Goal: Check status: Check status

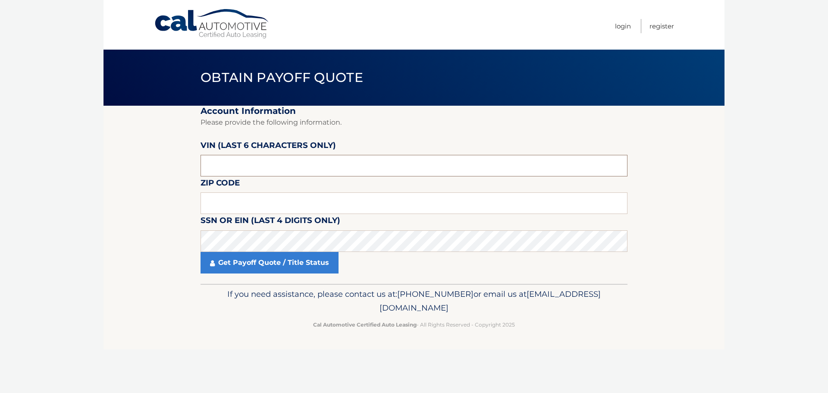
click at [273, 167] on input "text" at bounding box center [413, 166] width 427 height 22
click at [244, 156] on input "text" at bounding box center [413, 166] width 427 height 22
type input "N*****"
type input "555435"
click at [256, 200] on input "text" at bounding box center [413, 203] width 427 height 22
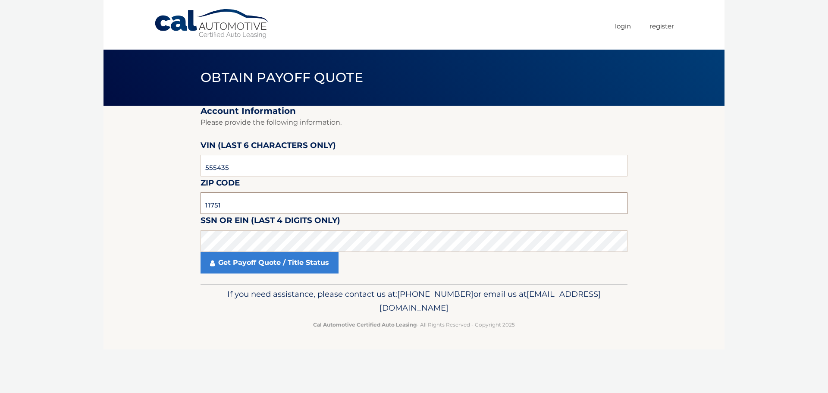
type input "11751"
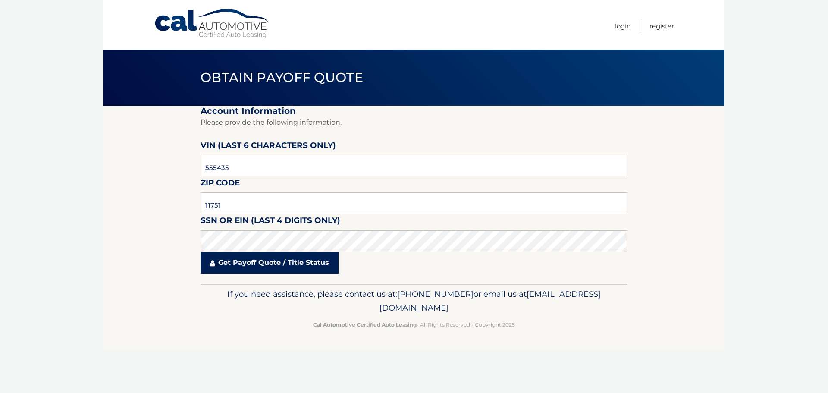
click at [254, 267] on link "Get Payoff Quote / Title Status" at bounding box center [269, 263] width 138 height 22
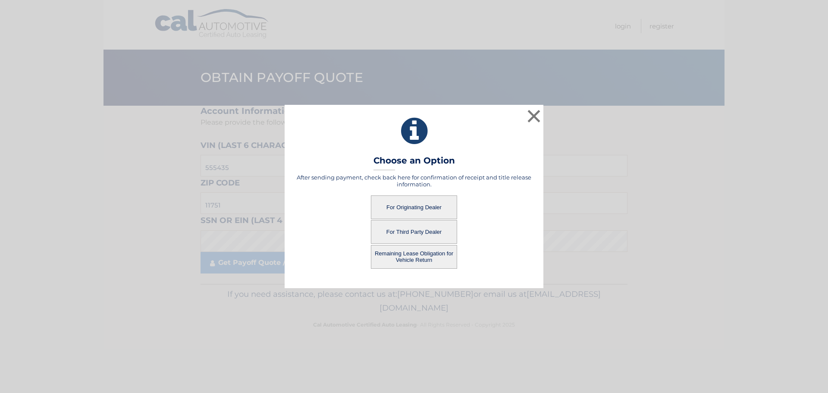
click at [410, 260] on button "Remaining Lease Obligation for Vehicle Return" at bounding box center [414, 257] width 86 height 24
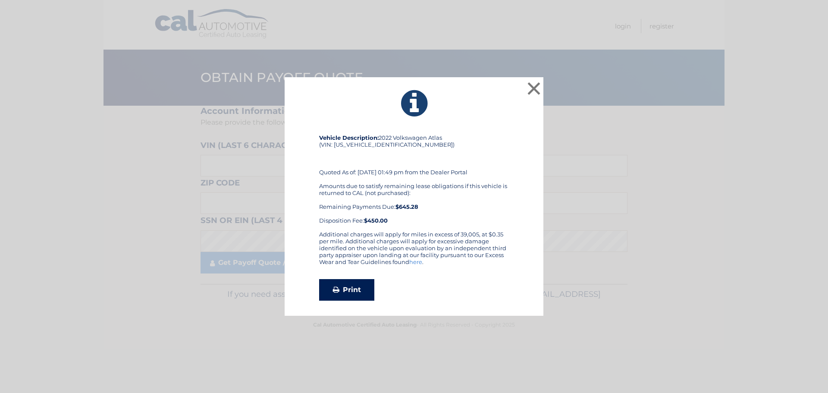
click at [347, 287] on link "Print" at bounding box center [346, 290] width 55 height 22
drag, startPoint x: 531, startPoint y: 96, endPoint x: 531, endPoint y: 90, distance: 6.1
click at [531, 95] on button "×" at bounding box center [533, 88] width 17 height 17
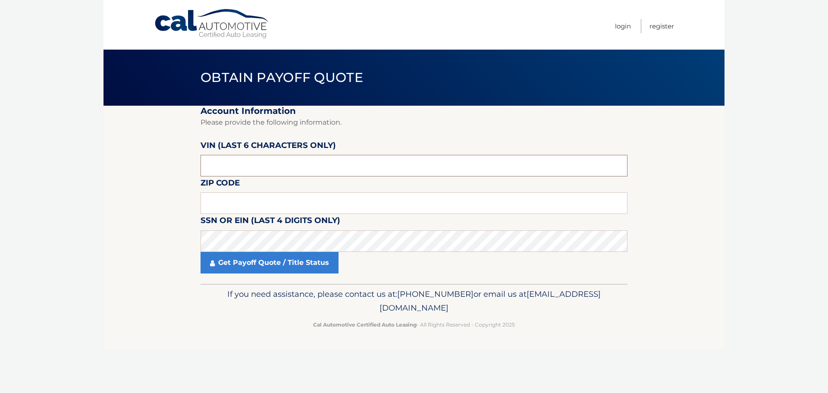
click at [250, 166] on input "text" at bounding box center [413, 166] width 427 height 22
type input "555435"
click at [237, 204] on input "text" at bounding box center [413, 203] width 427 height 22
type input "11751"
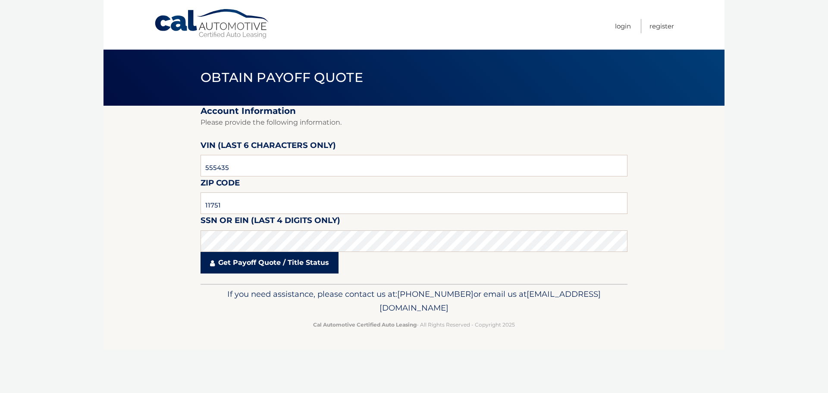
click at [250, 265] on link "Get Payoff Quote / Title Status" at bounding box center [269, 263] width 138 height 22
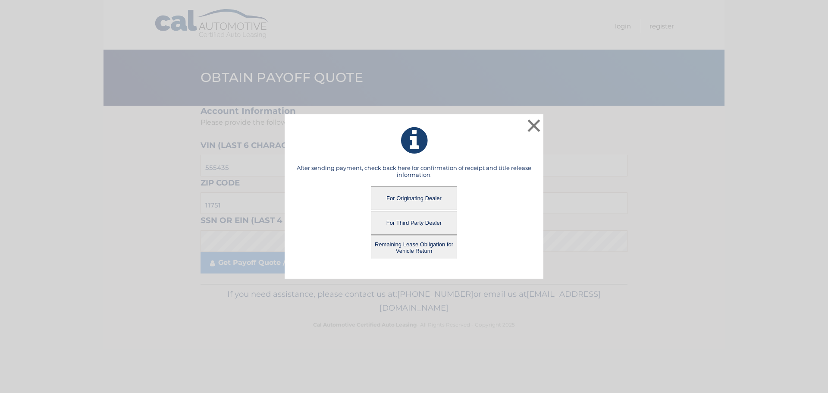
click at [432, 223] on button "For Third Party Dealer" at bounding box center [414, 223] width 86 height 24
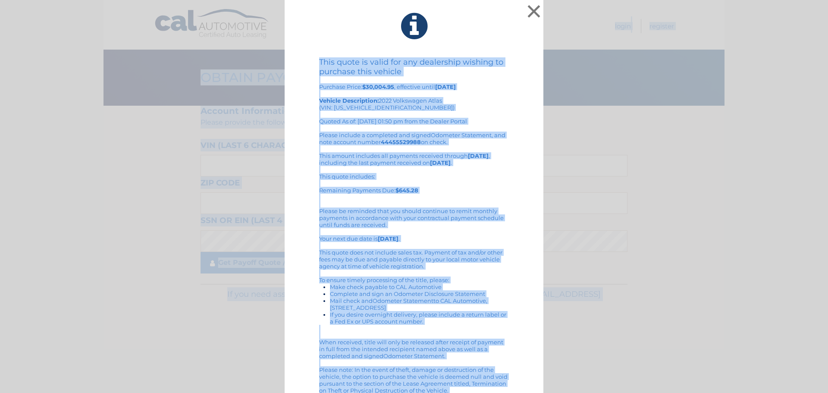
scroll to position [12, 0]
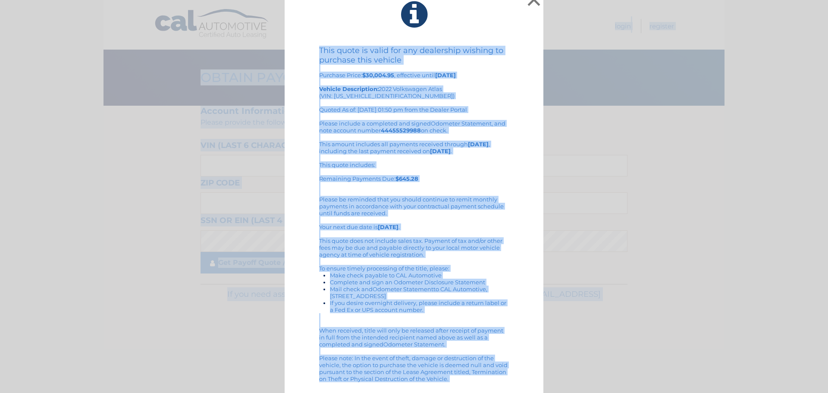
drag, startPoint x: 354, startPoint y: 19, endPoint x: 531, endPoint y: 259, distance: 298.1
click at [495, 392] on html "× This quote is valid for any dealership wishing to purchase this vehicle Purch…" at bounding box center [414, 196] width 828 height 393
click at [501, 22] on icon at bounding box center [413, 14] width 237 height 31
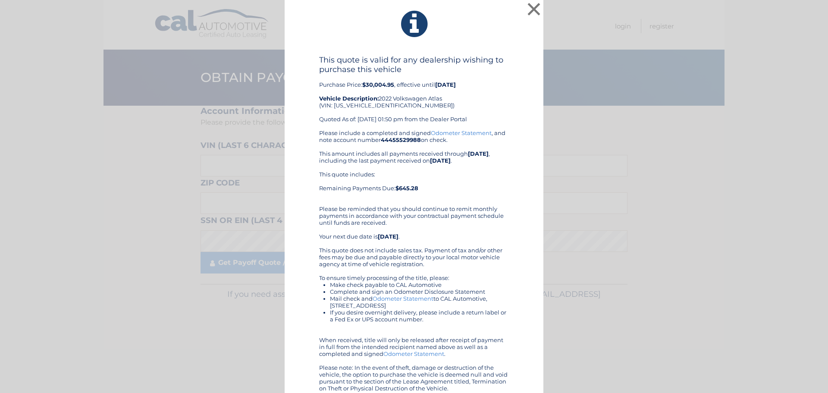
scroll to position [0, 0]
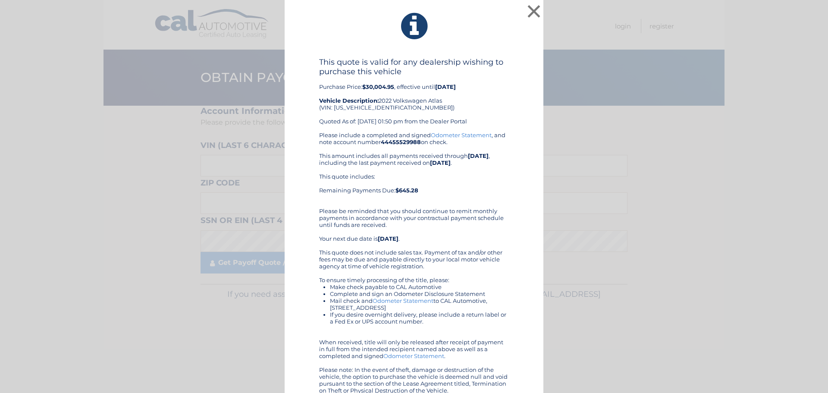
click at [445, 136] on link "Odometer Statement" at bounding box center [461, 135] width 61 height 7
click at [529, 13] on button "×" at bounding box center [533, 11] width 17 height 17
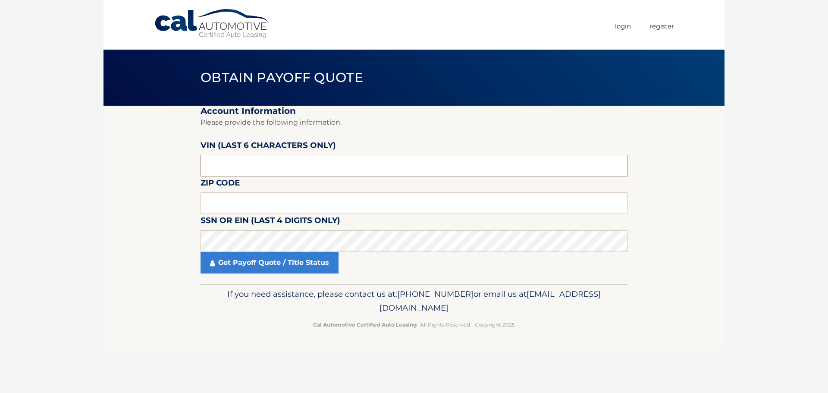
click at [241, 168] on input "text" at bounding box center [413, 166] width 427 height 22
type input "555435"
click at [235, 200] on input "text" at bounding box center [413, 203] width 427 height 22
type input "11751"
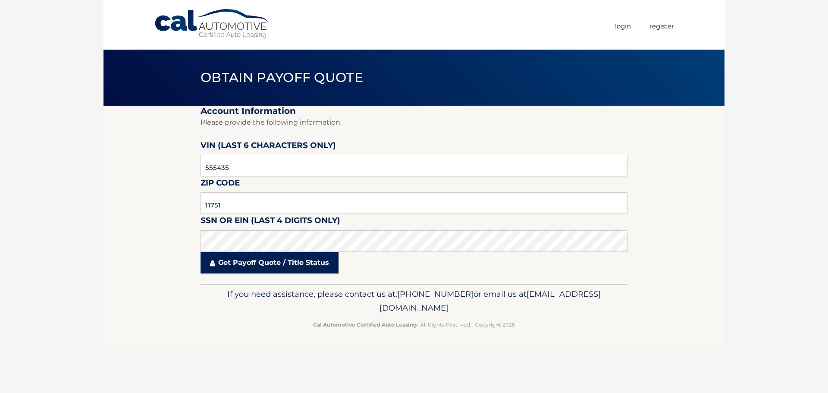
click at [250, 263] on link "Get Payoff Quote / Title Status" at bounding box center [269, 263] width 138 height 22
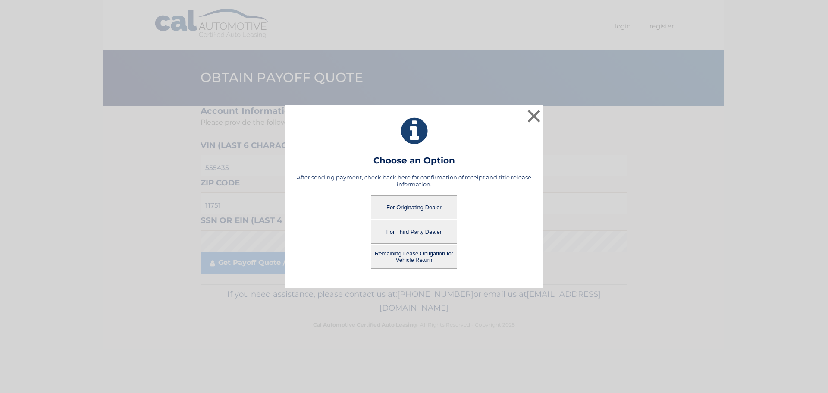
click at [405, 207] on button "For Originating Dealer" at bounding box center [414, 207] width 86 height 24
click at [417, 207] on button "For Originating Dealer" at bounding box center [414, 207] width 86 height 24
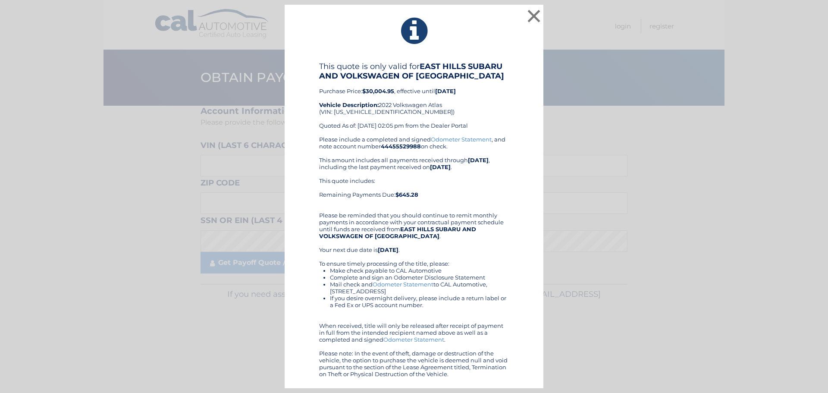
click at [350, 112] on div "This quote is only valid for EAST HILLS SUBARU AND VOLKSWAGEN OF SAYVILLE Purch…" at bounding box center [414, 99] width 190 height 74
copy div "[US_VEHICLE_IDENTIFICATION_NUMBER]"
click at [529, 12] on button "×" at bounding box center [533, 15] width 17 height 17
